Goal: Transaction & Acquisition: Purchase product/service

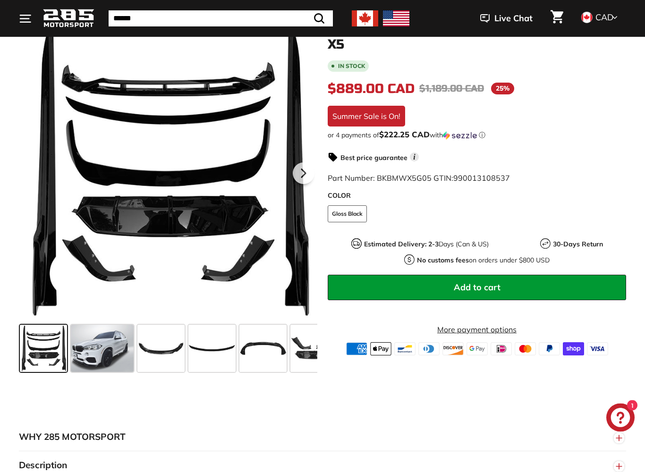
scroll to position [167, 0]
click at [110, 349] on span at bounding box center [102, 348] width 63 height 47
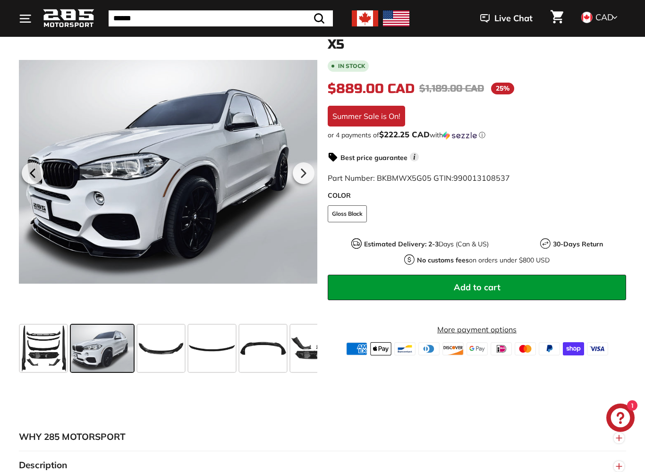
click at [304, 176] on icon at bounding box center [304, 173] width 22 height 22
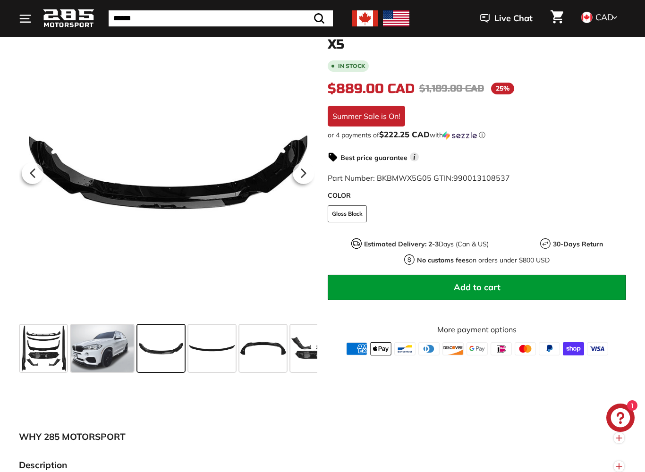
click at [306, 178] on icon at bounding box center [304, 173] width 22 height 22
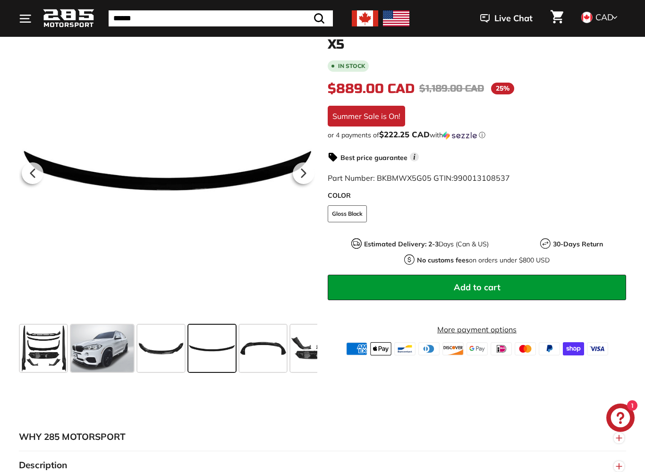
click at [304, 176] on icon at bounding box center [304, 173] width 22 height 22
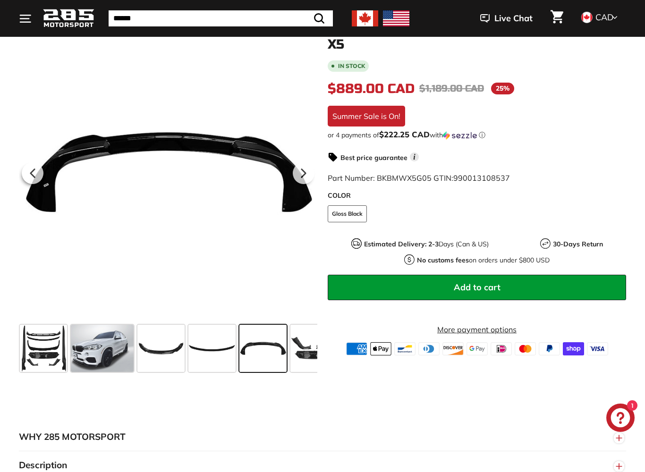
click at [305, 171] on icon at bounding box center [304, 173] width 22 height 22
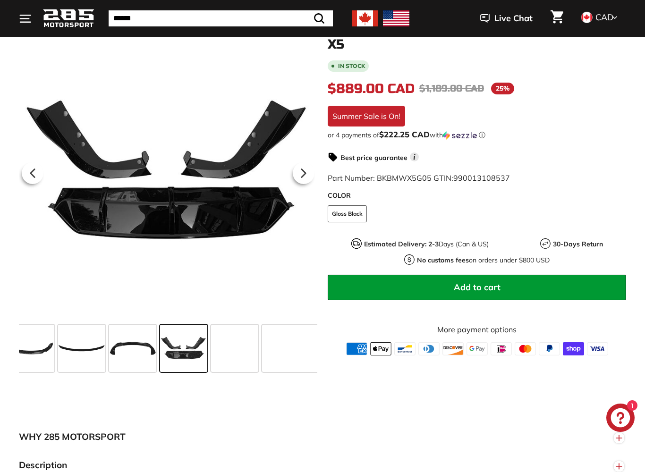
scroll to position [0, 146]
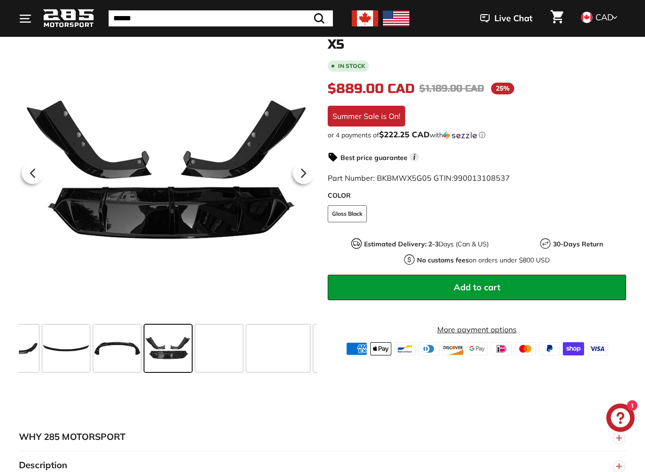
click at [305, 170] on icon at bounding box center [304, 173] width 22 height 22
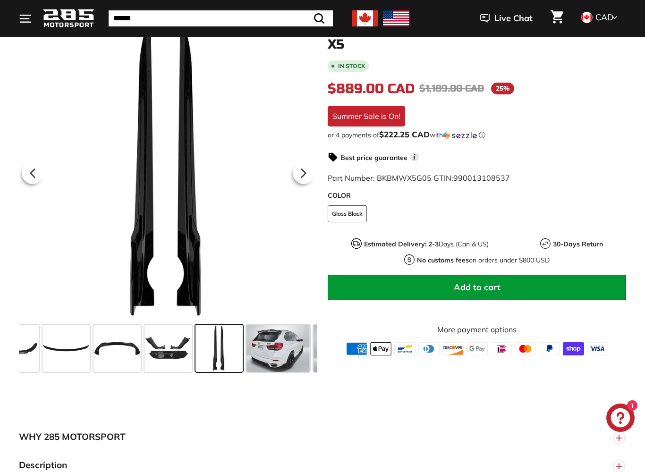
click at [306, 174] on icon at bounding box center [304, 173] width 22 height 22
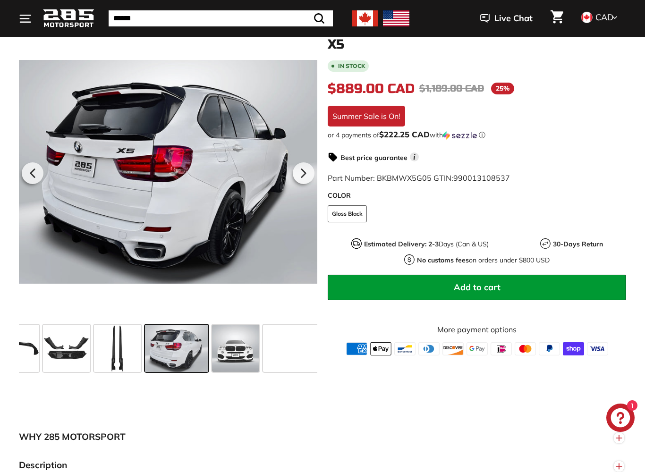
scroll to position [0, 255]
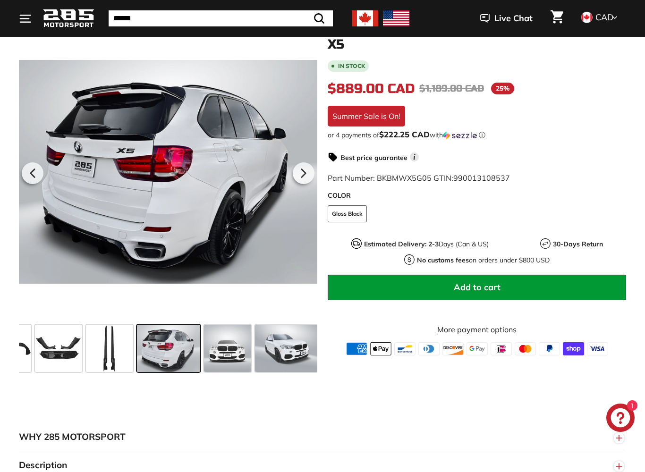
click at [2, 81] on div ".cls-1{fill:none;stroke:#000;stroke-miterlimit:10;stroke-width:2px} .cls-1{fill…" at bounding box center [322, 199] width 645 height 353
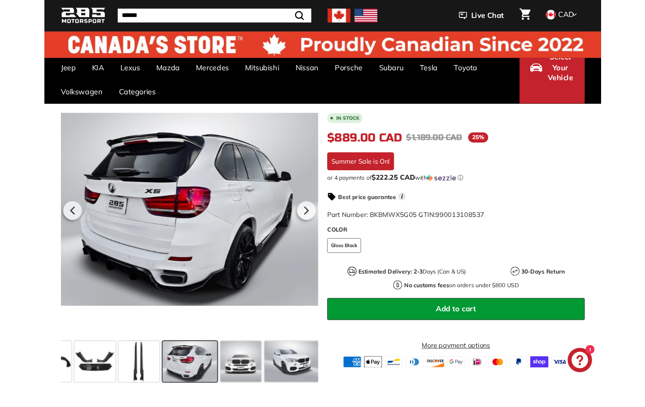
scroll to position [0, 0]
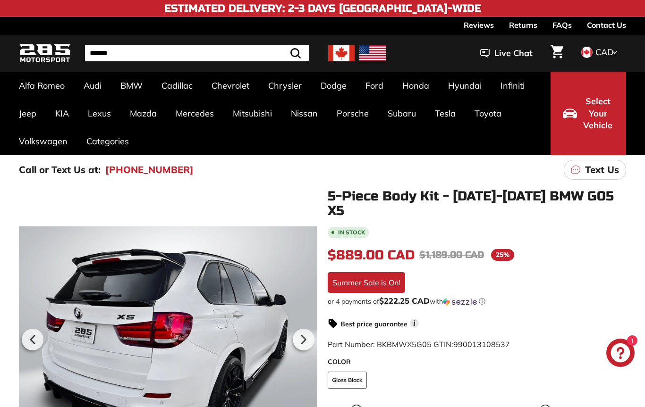
click at [298, 126] on link "[GEOGRAPHIC_DATA]" at bounding box center [317, 122] width 98 height 16
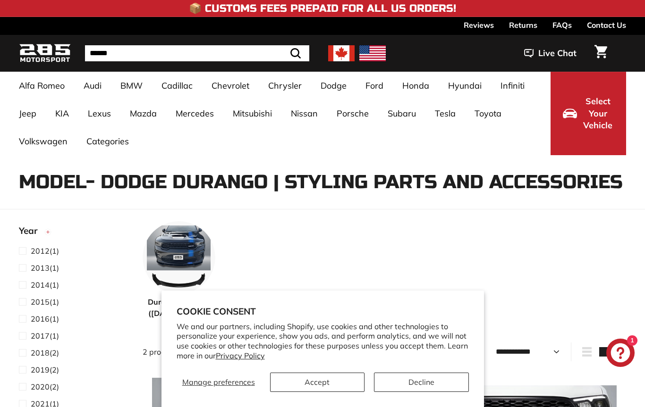
select select "**********"
click at [341, 382] on button "Accept" at bounding box center [317, 382] width 94 height 19
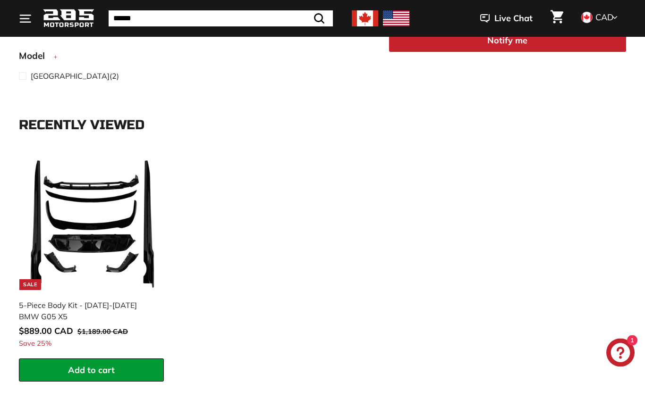
scroll to position [652, 0]
click at [159, 154] on icon at bounding box center [160, 158] width 8 height 8
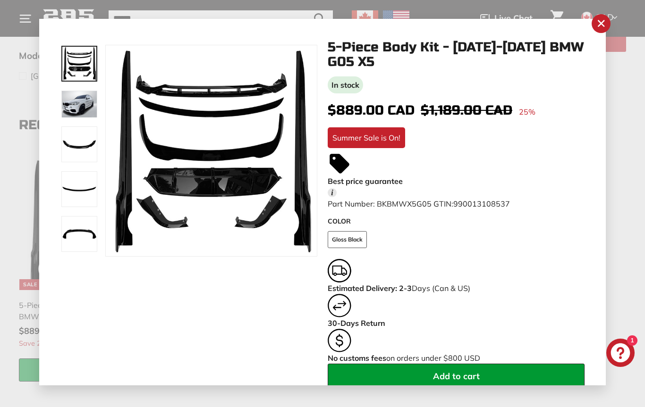
click at [604, 25] on icon ".cls-1{fill:none;stroke:#000;stroke-miterlimit:10;stroke-width:2px}" at bounding box center [600, 23] width 13 height 13
